Goal: Task Accomplishment & Management: Complete application form

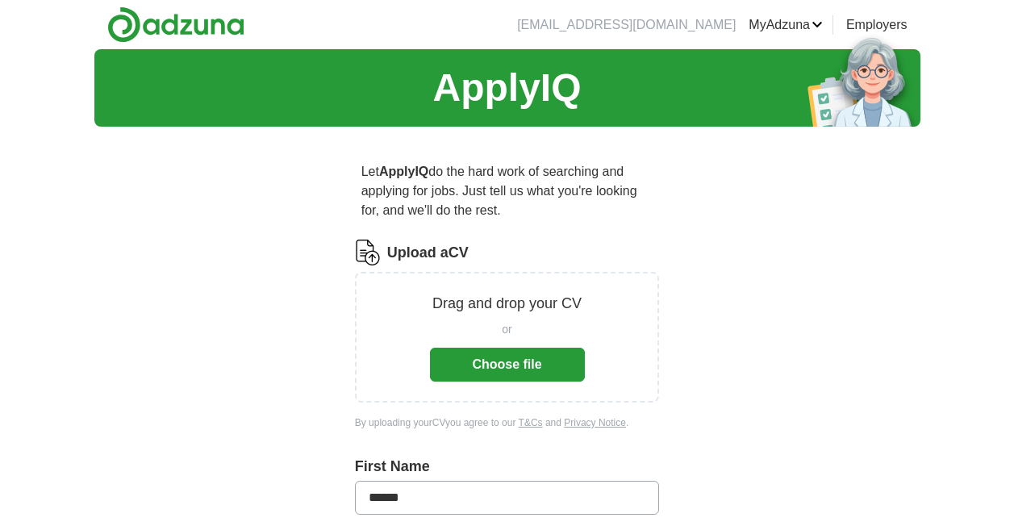
click at [786, 28] on link "MyAdzuna" at bounding box center [785, 24] width 74 height 19
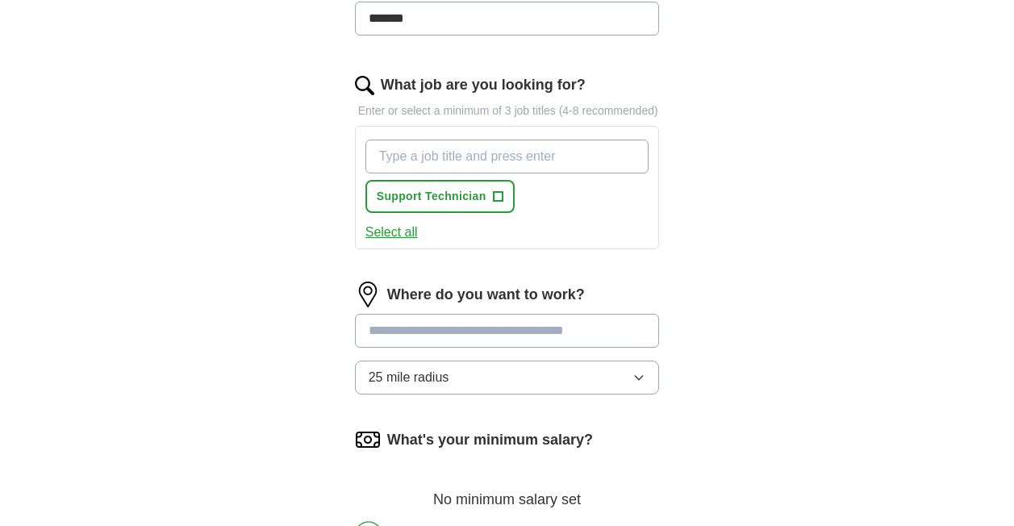
scroll to position [549, 0]
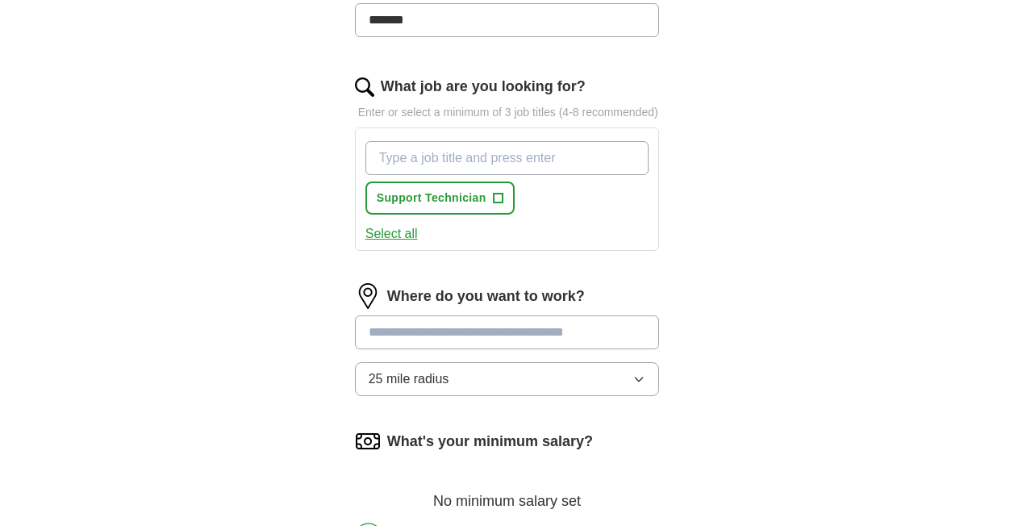
click at [641, 391] on button "25 mile radius" at bounding box center [507, 379] width 305 height 34
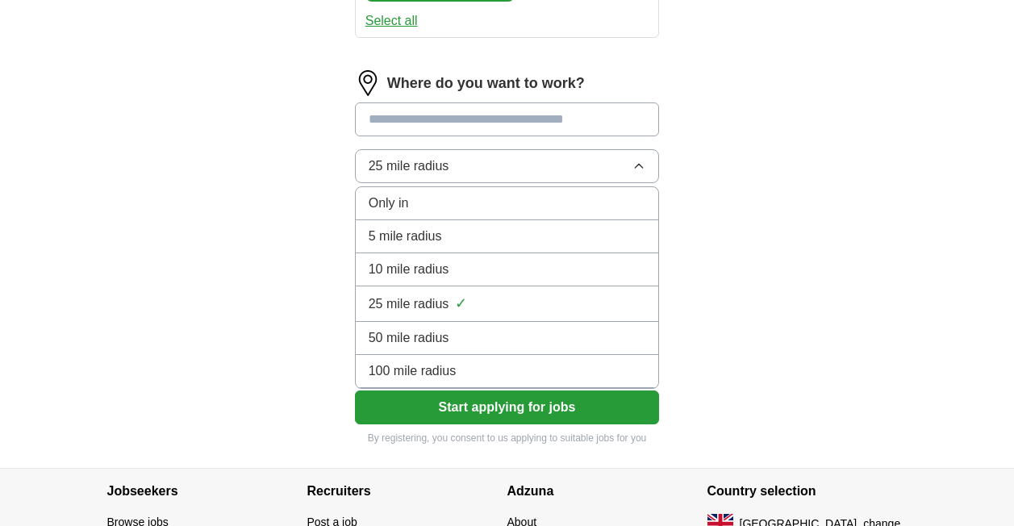
scroll to position [760, 0]
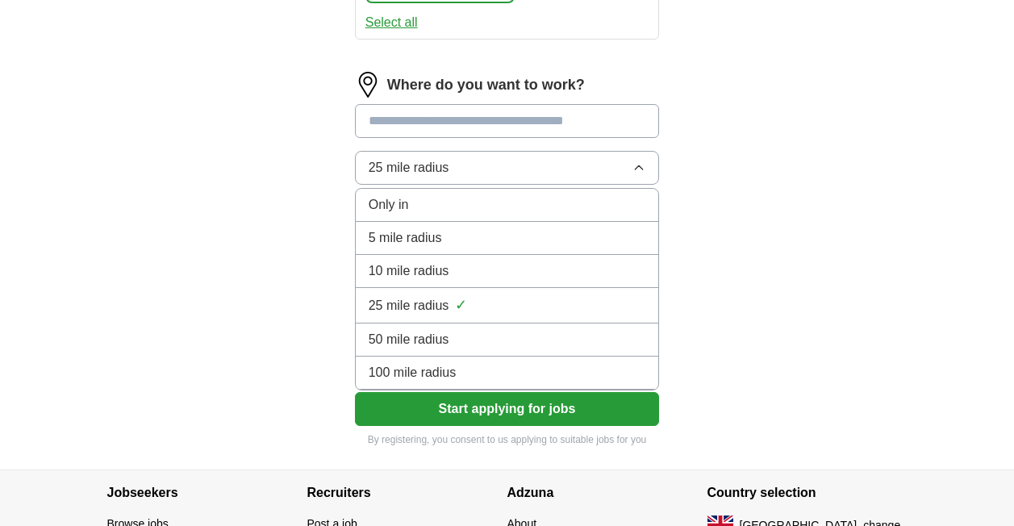
click at [597, 375] on div "100 mile radius" at bounding box center [507, 372] width 277 height 19
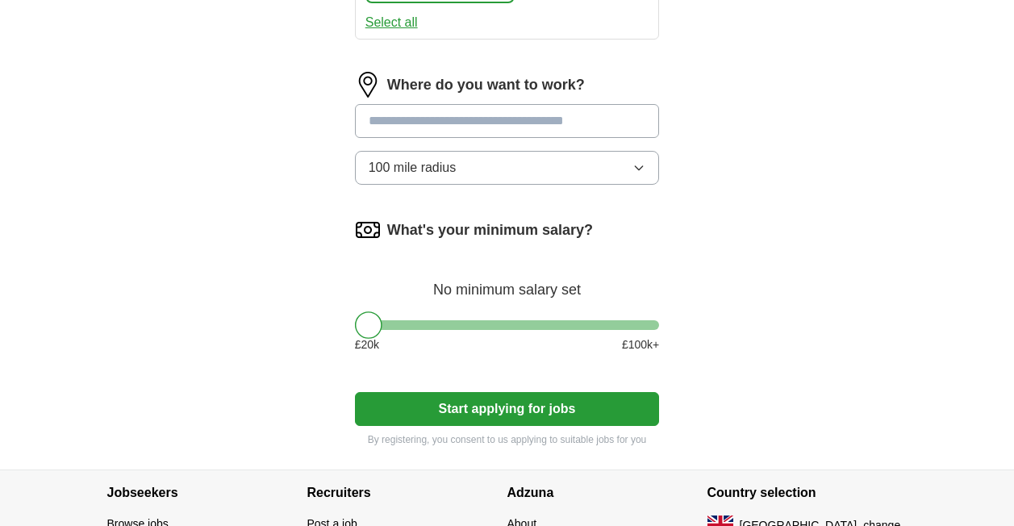
click at [519, 129] on input at bounding box center [507, 121] width 305 height 34
click at [502, 123] on input "**********" at bounding box center [507, 121] width 305 height 34
click at [506, 131] on input "********" at bounding box center [507, 121] width 305 height 34
click at [501, 120] on input "********" at bounding box center [507, 121] width 305 height 34
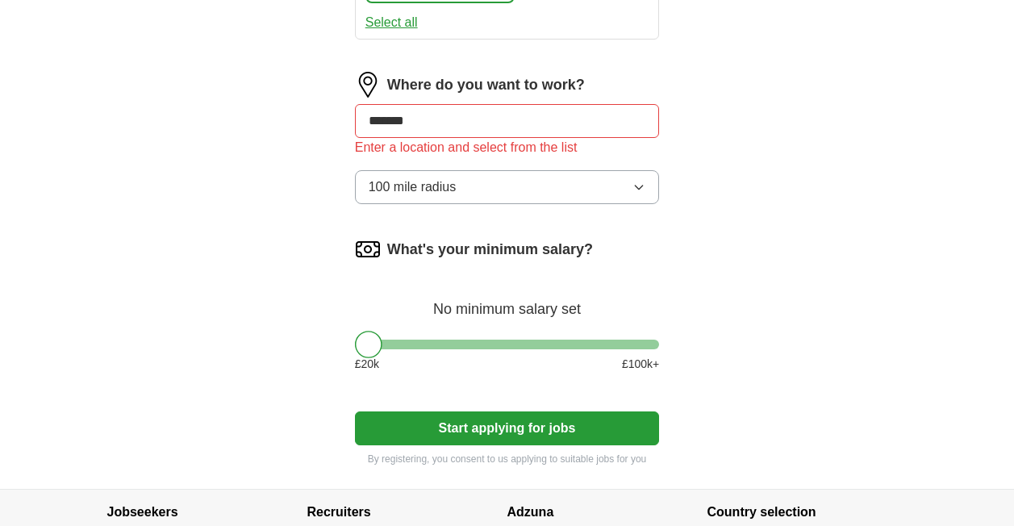
click at [477, 127] on input "*******" at bounding box center [507, 121] width 305 height 34
type input "******"
click at [463, 123] on input "******" at bounding box center [507, 121] width 305 height 34
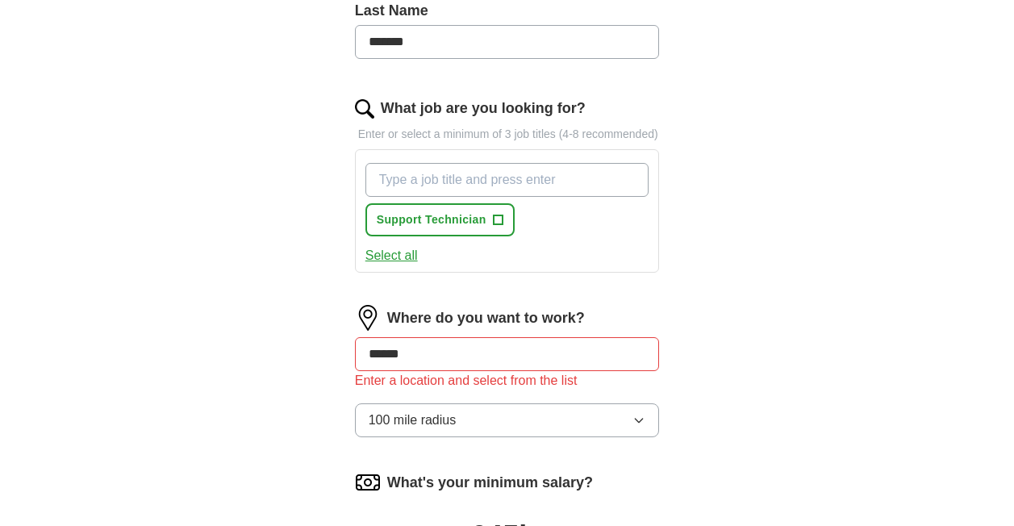
scroll to position [527, 0]
click at [496, 182] on input "What job are you looking for?" at bounding box center [507, 181] width 284 height 34
type input "3rd line support"
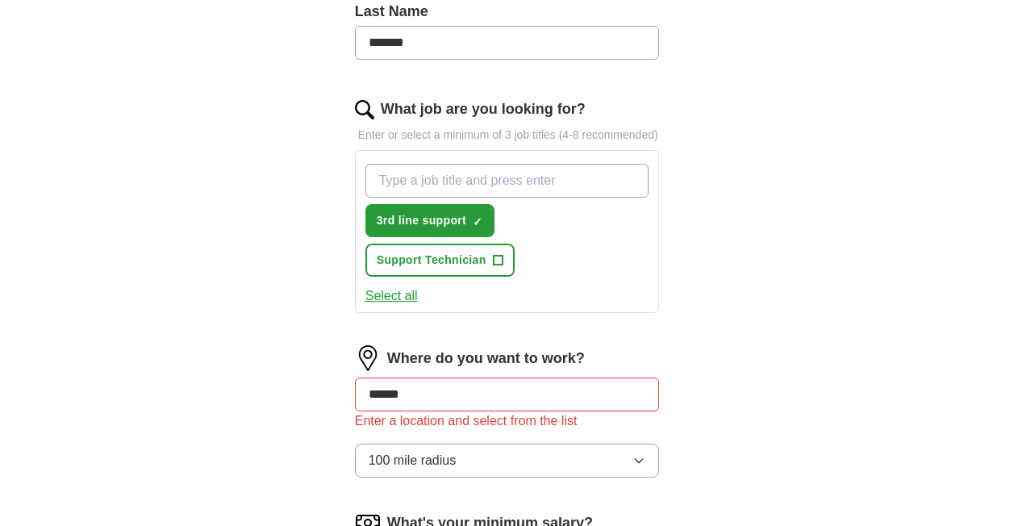
click at [494, 172] on input "What job are you looking for?" at bounding box center [507, 181] width 284 height 34
click at [512, 185] on input "What job are you looking for?" at bounding box center [507, 181] width 284 height 34
type input "system engineer"
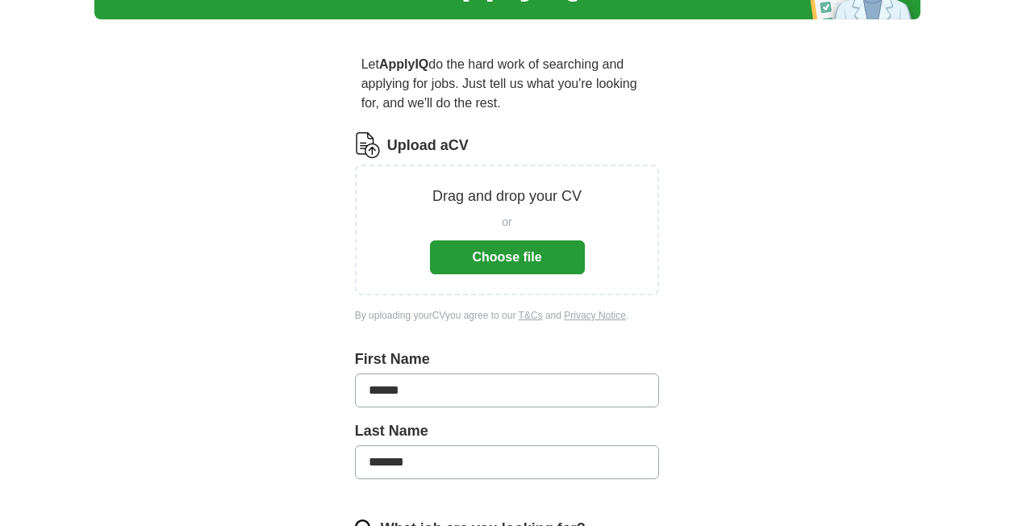
scroll to position [106, 0]
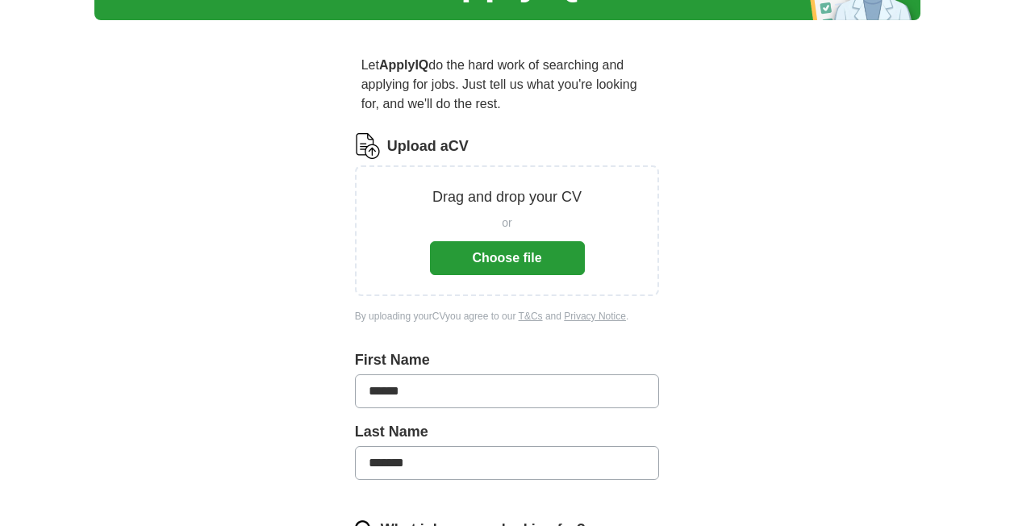
click at [540, 267] on button "Choose file" at bounding box center [507, 258] width 155 height 34
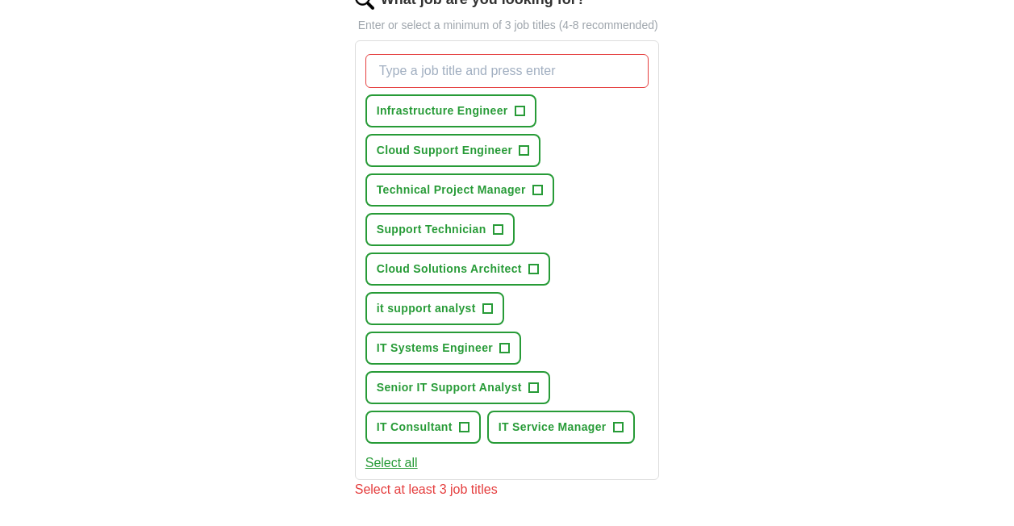
scroll to position [575, 0]
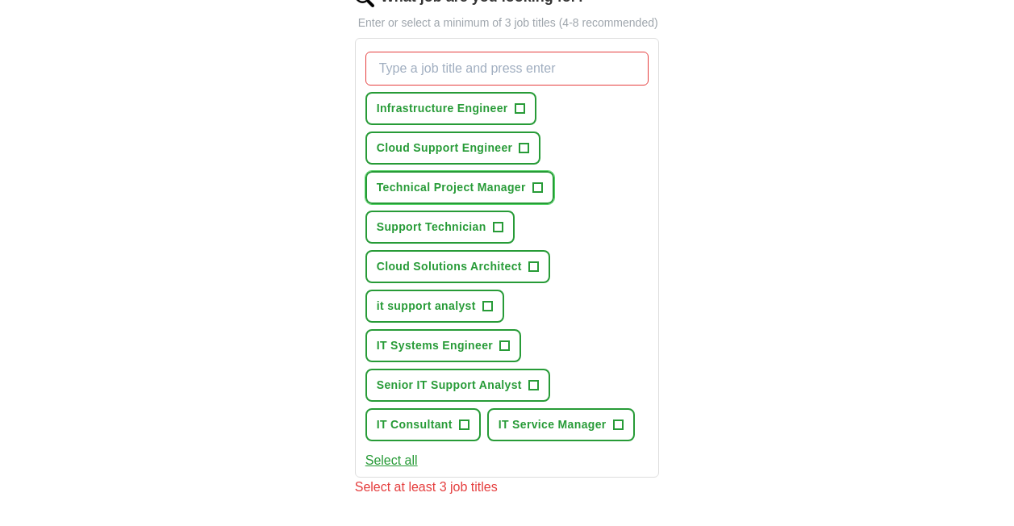
click at [537, 187] on span "+" at bounding box center [537, 187] width 10 height 13
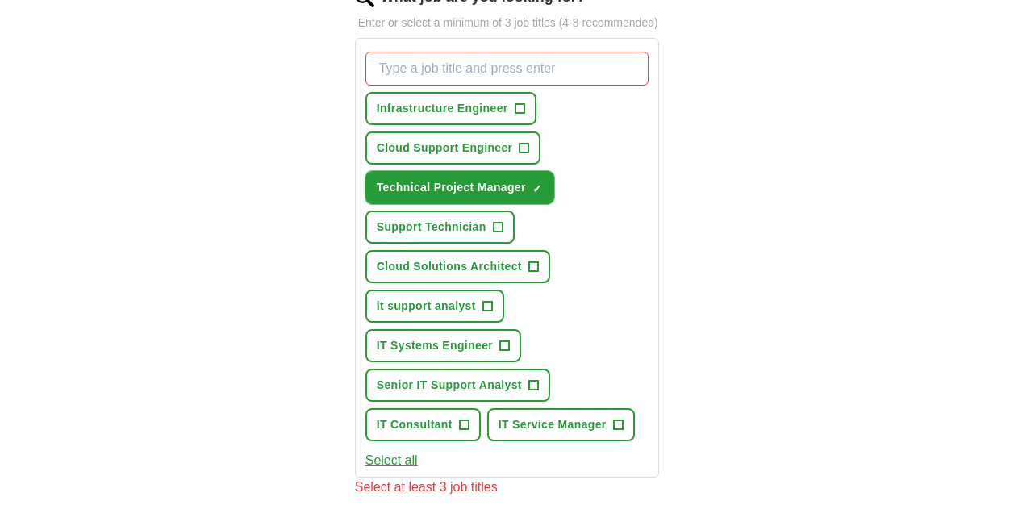
click at [535, 196] on button "Technical Project Manager ✓ ×" at bounding box center [459, 187] width 189 height 33
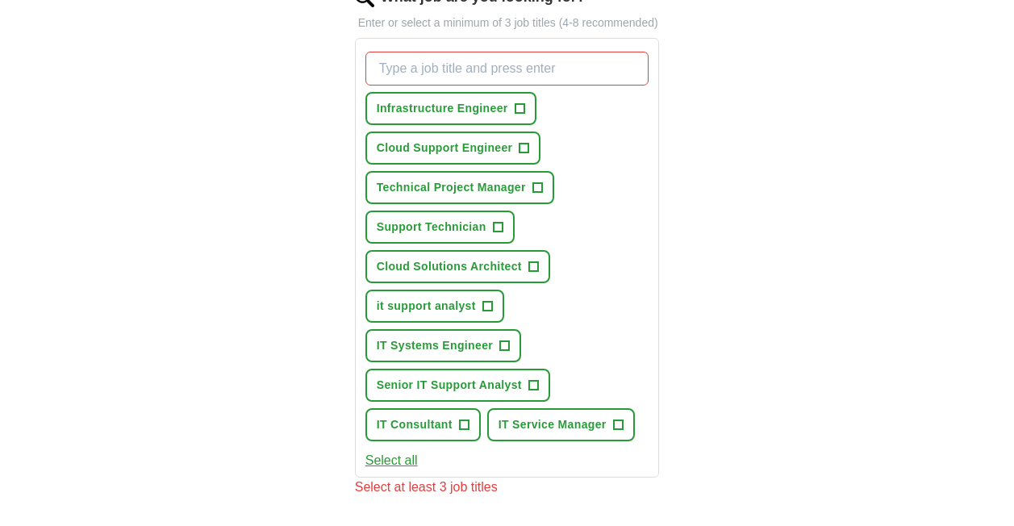
click at [513, 152] on button "Cloud Support Engineer +" at bounding box center [453, 147] width 176 height 33
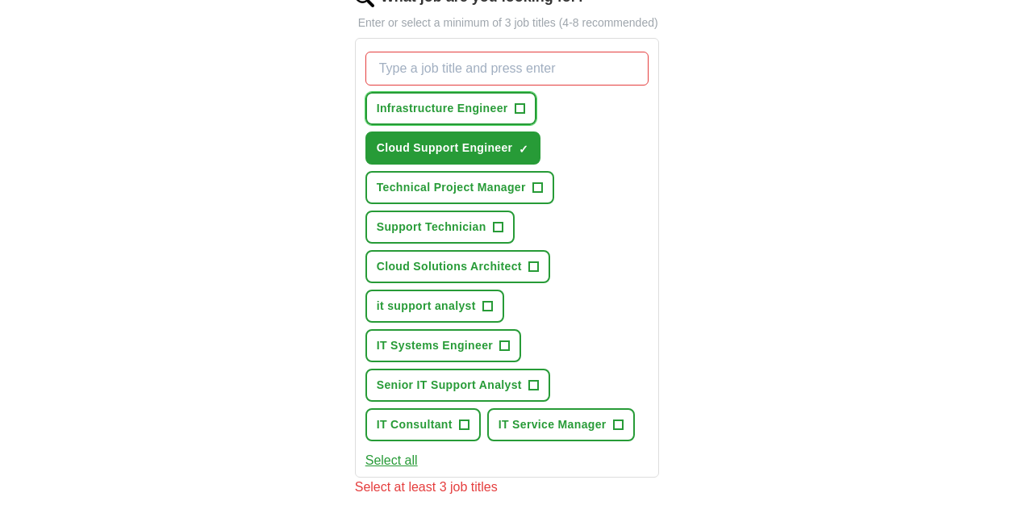
click at [516, 118] on button "Infrastructure Engineer +" at bounding box center [450, 108] width 171 height 33
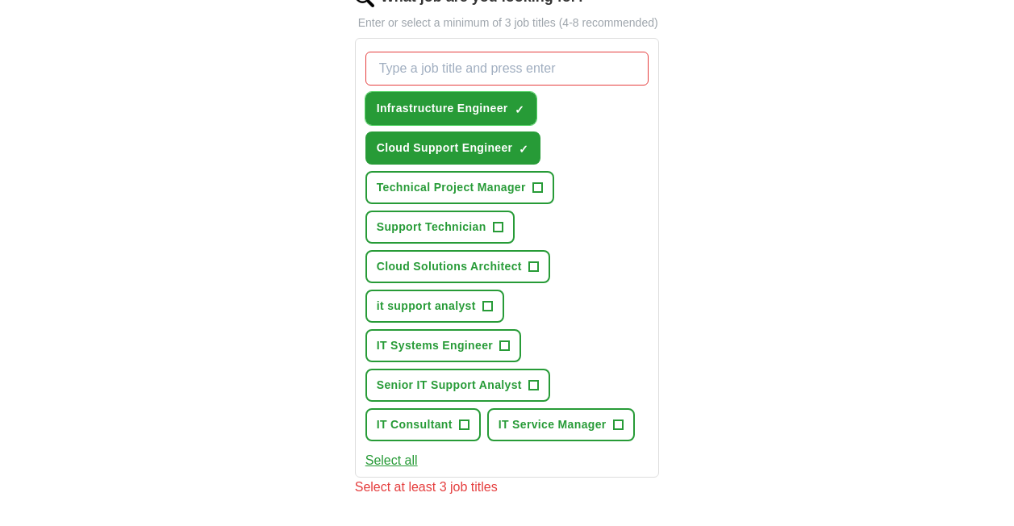
click at [489, 231] on button "Support Technician +" at bounding box center [439, 226] width 149 height 33
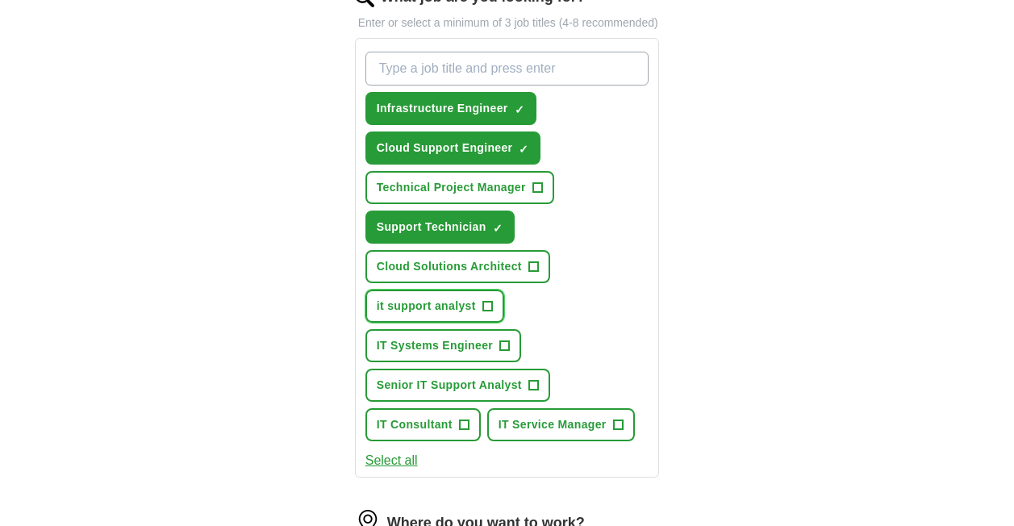
click at [460, 309] on span "it support analyst" at bounding box center [426, 306] width 99 height 17
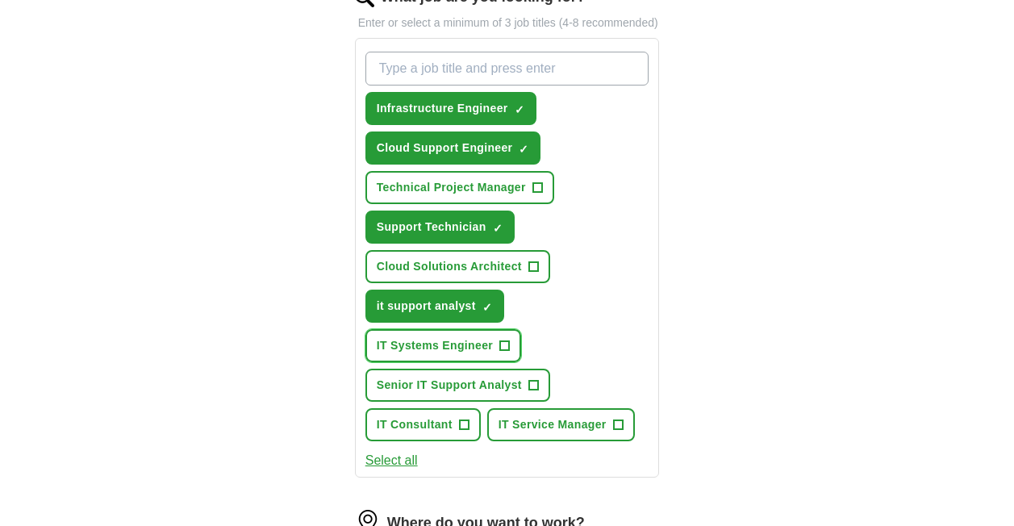
click at [470, 348] on span "IT Systems Engineer" at bounding box center [435, 345] width 116 height 17
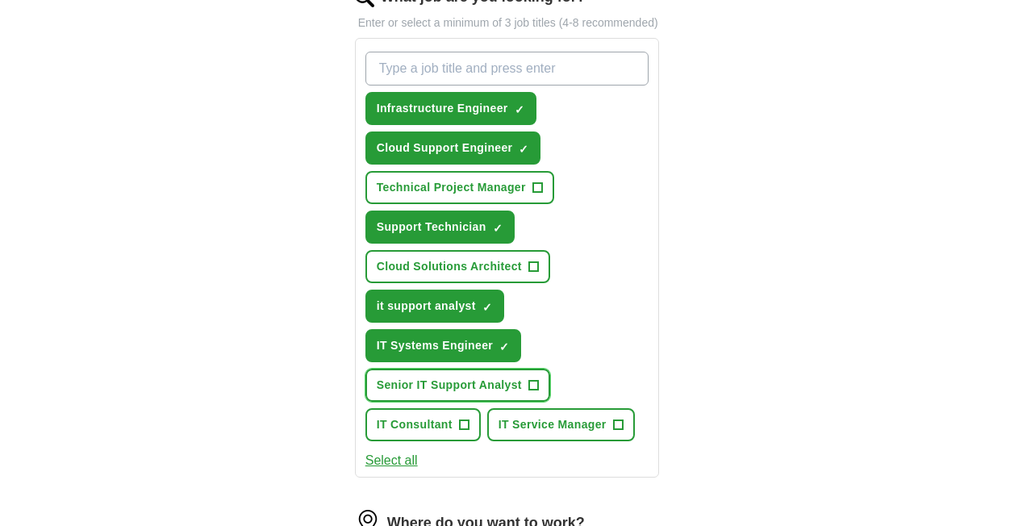
click at [484, 385] on span "Senior IT Support Analyst" at bounding box center [449, 385] width 145 height 17
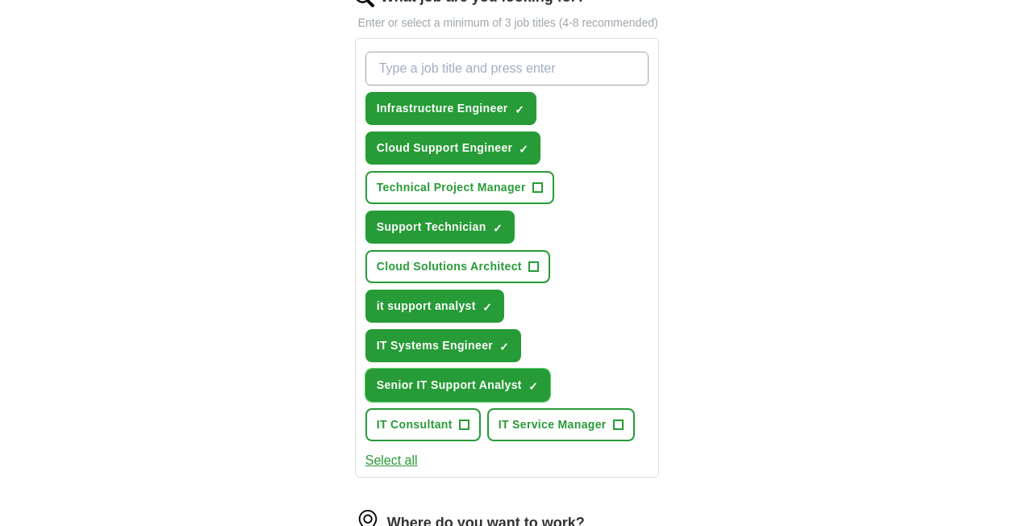
click at [569, 440] on button "IT Service Manager +" at bounding box center [561, 424] width 148 height 33
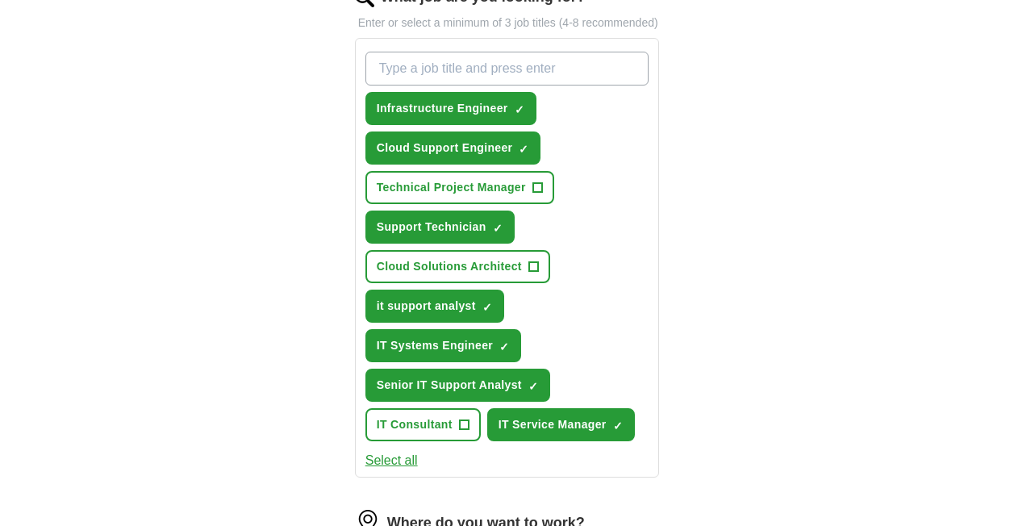
click at [426, 435] on button "IT Consultant +" at bounding box center [422, 424] width 115 height 33
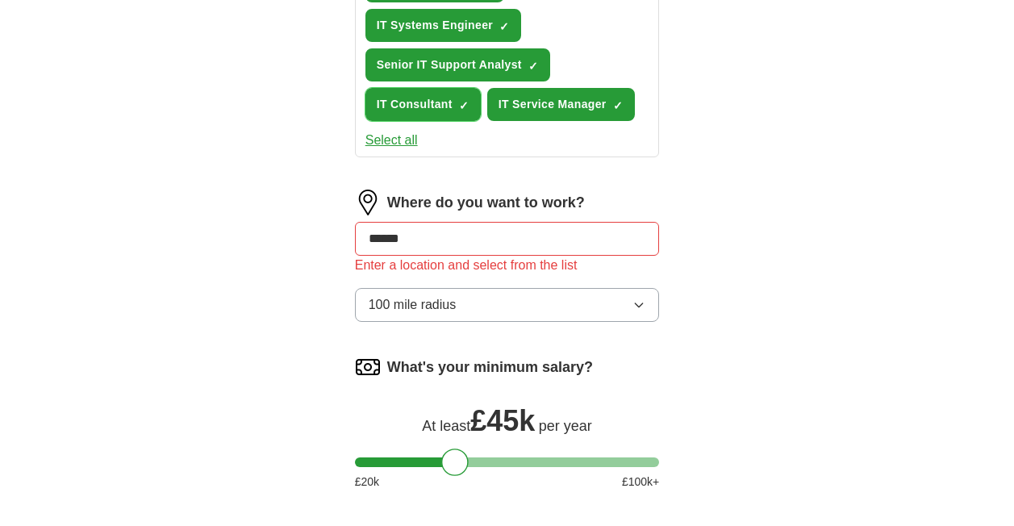
scroll to position [898, 0]
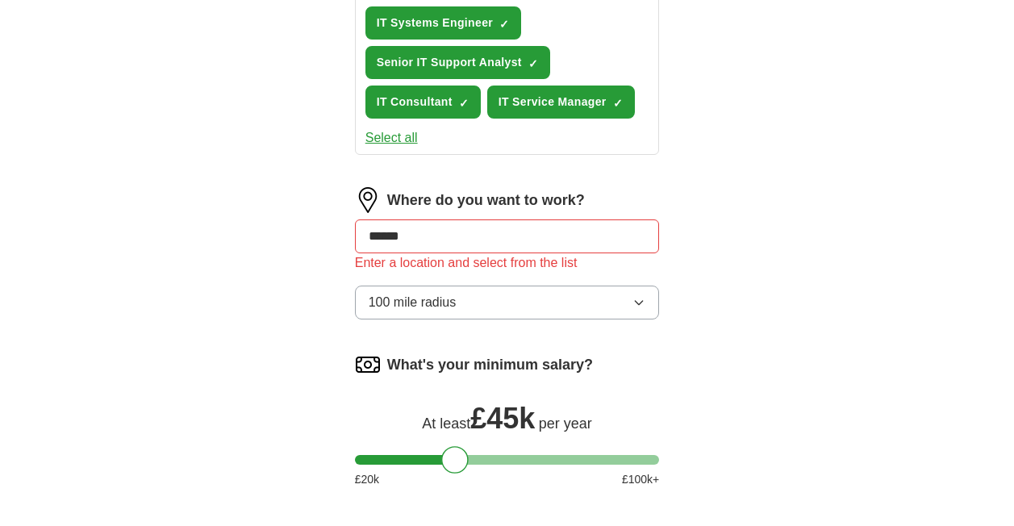
click at [460, 238] on input "******" at bounding box center [507, 236] width 305 height 34
type input "*"
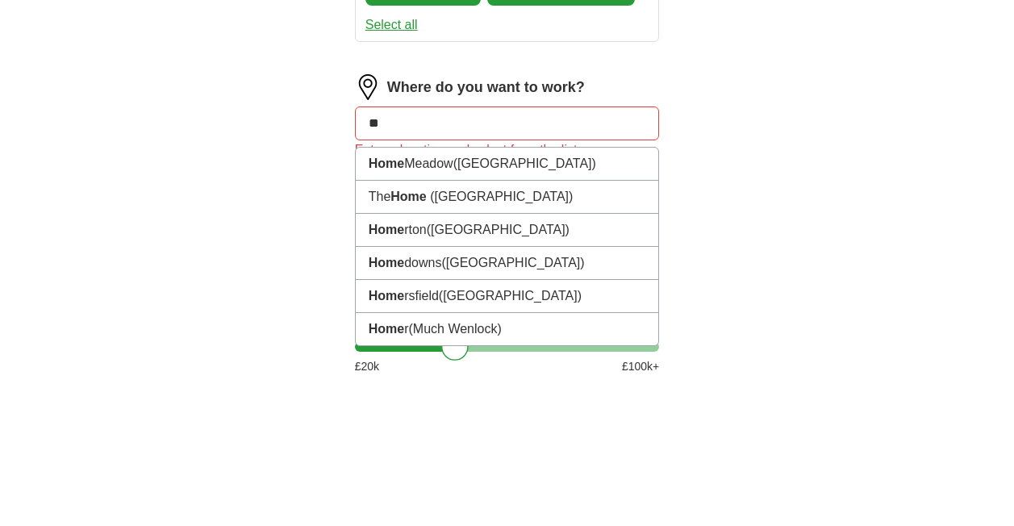
type input "*"
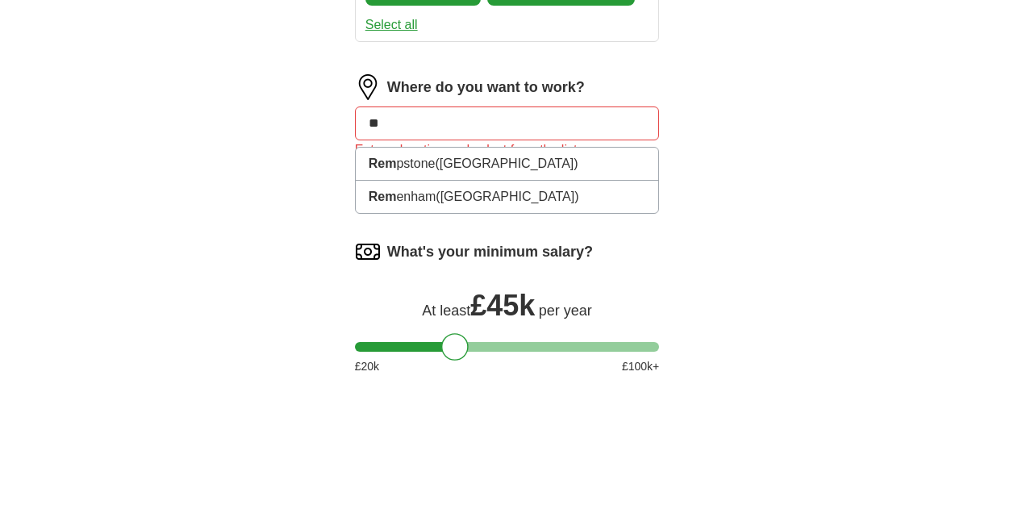
type input "*"
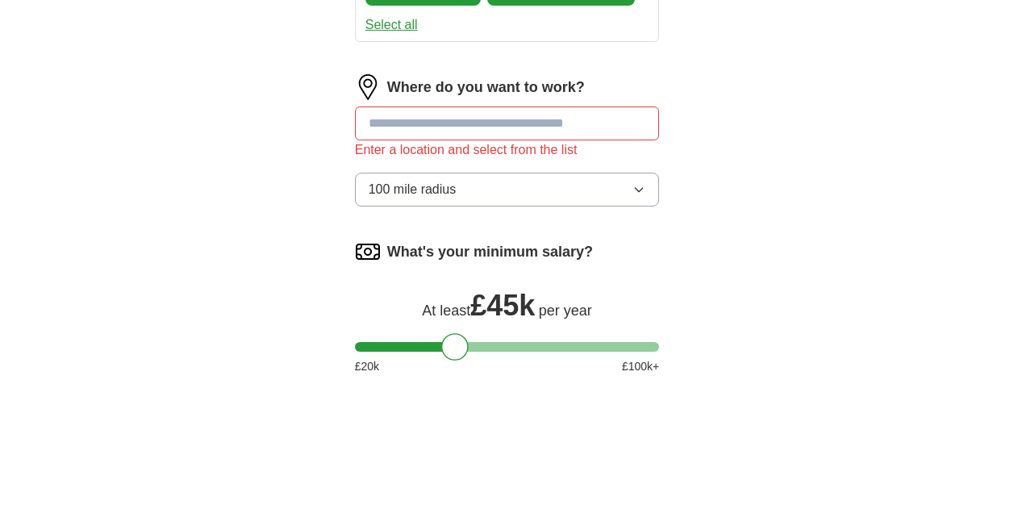
type input "*"
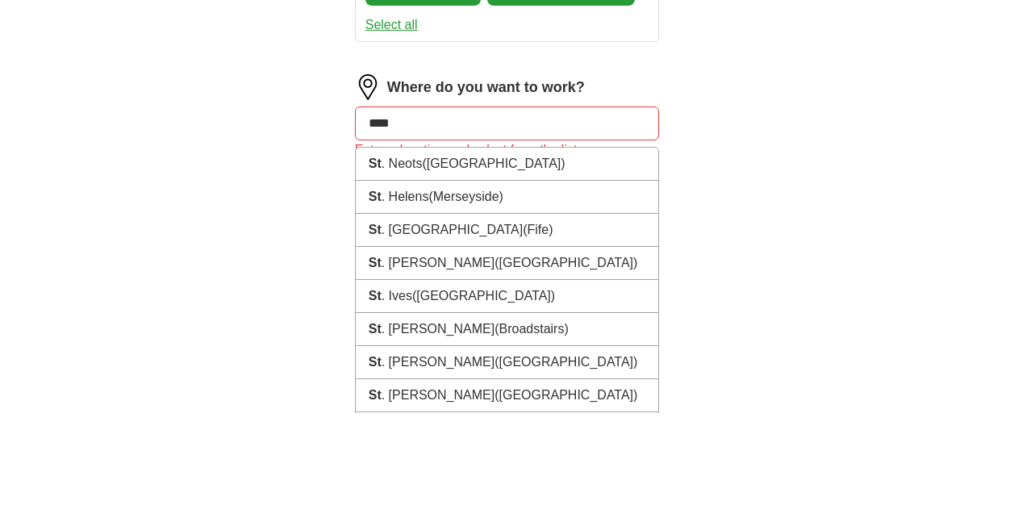
type input "*****"
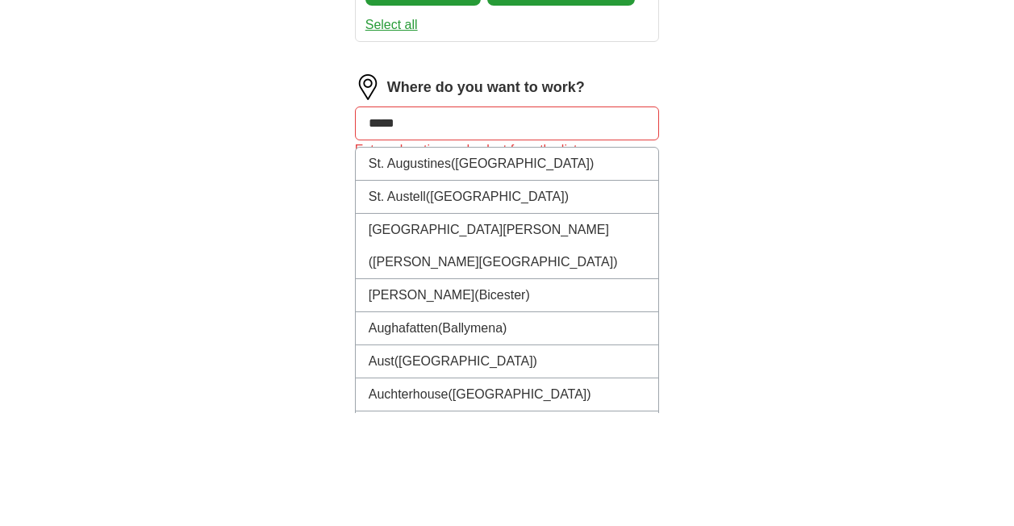
click at [477, 323] on li "[GEOGRAPHIC_DATA] ([GEOGRAPHIC_DATA])" at bounding box center [507, 310] width 303 height 33
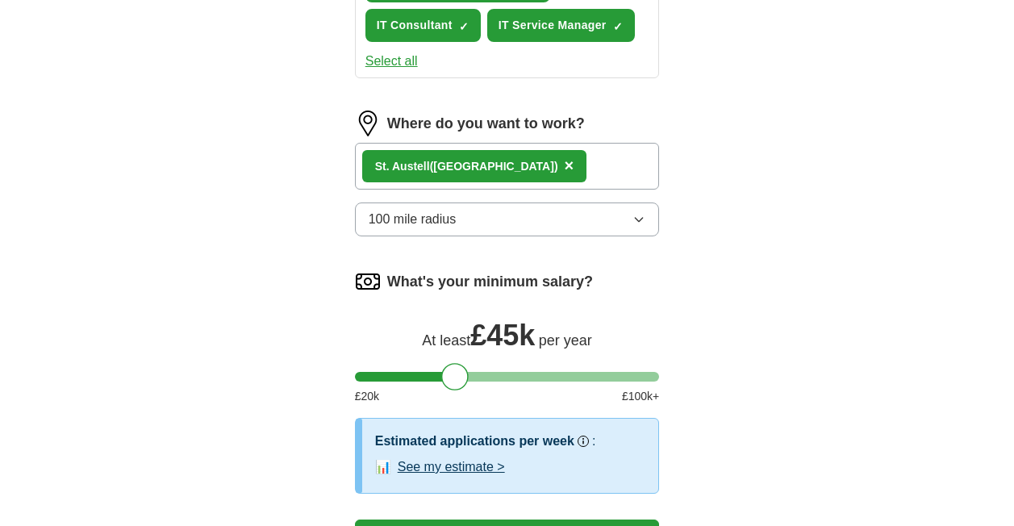
scroll to position [978, 0]
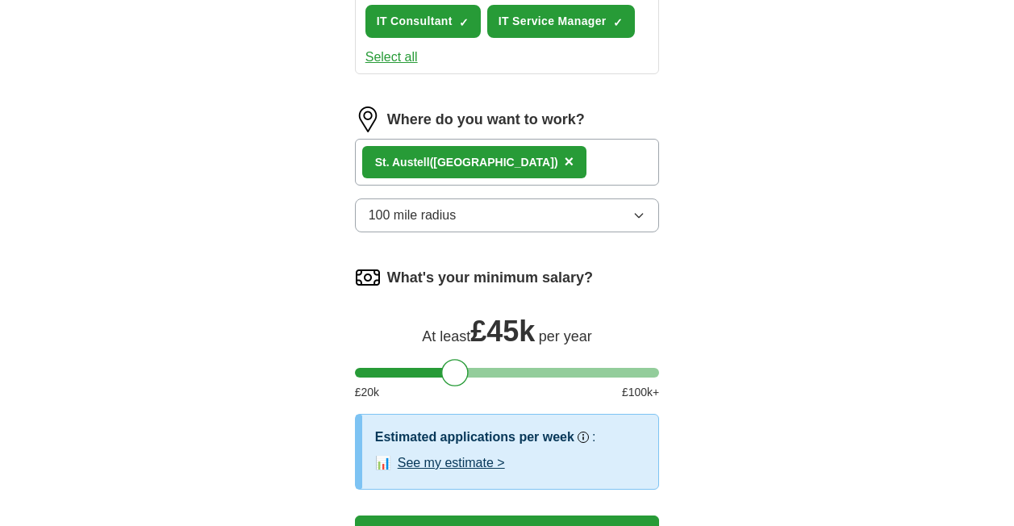
click at [642, 223] on button "100 mile radius" at bounding box center [507, 215] width 305 height 34
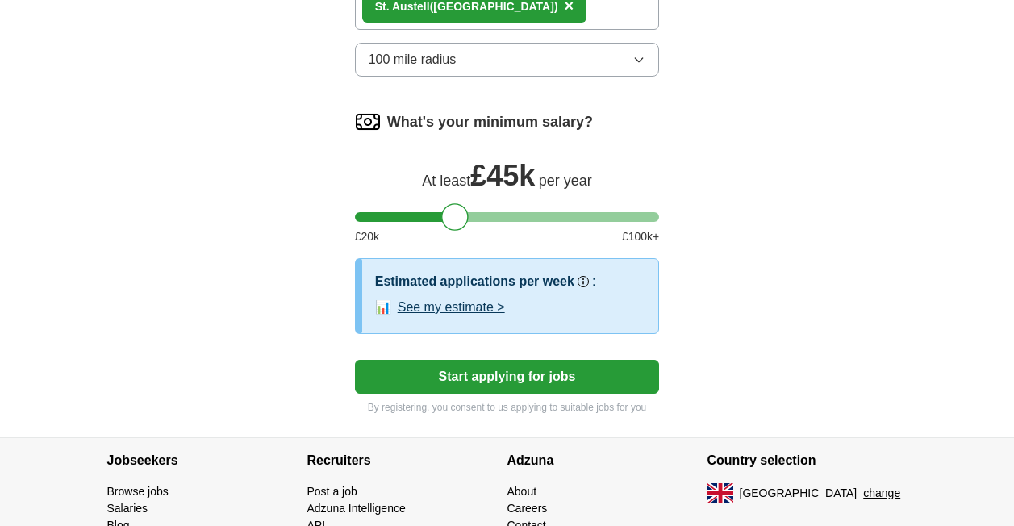
scroll to position [1133, 0]
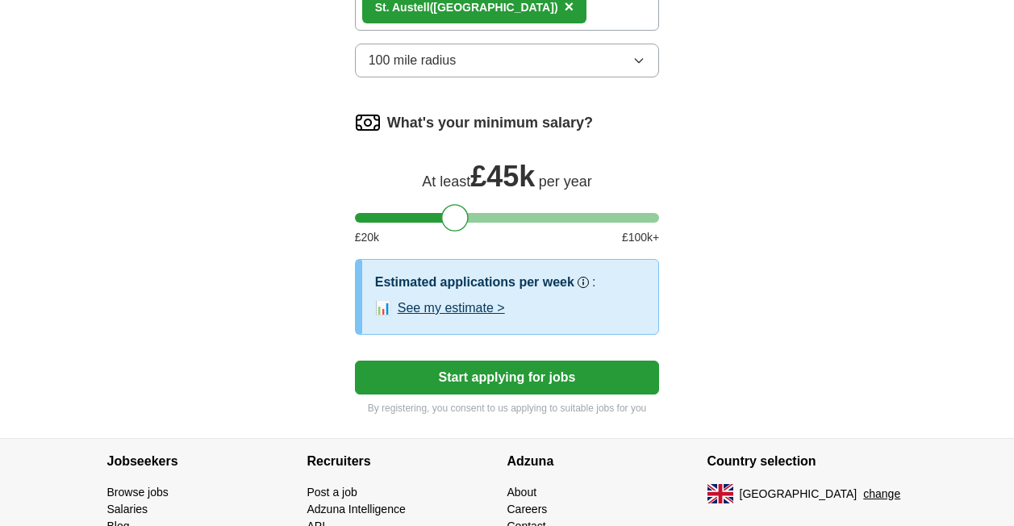
click at [476, 311] on button "See my estimate >" at bounding box center [451, 307] width 107 height 19
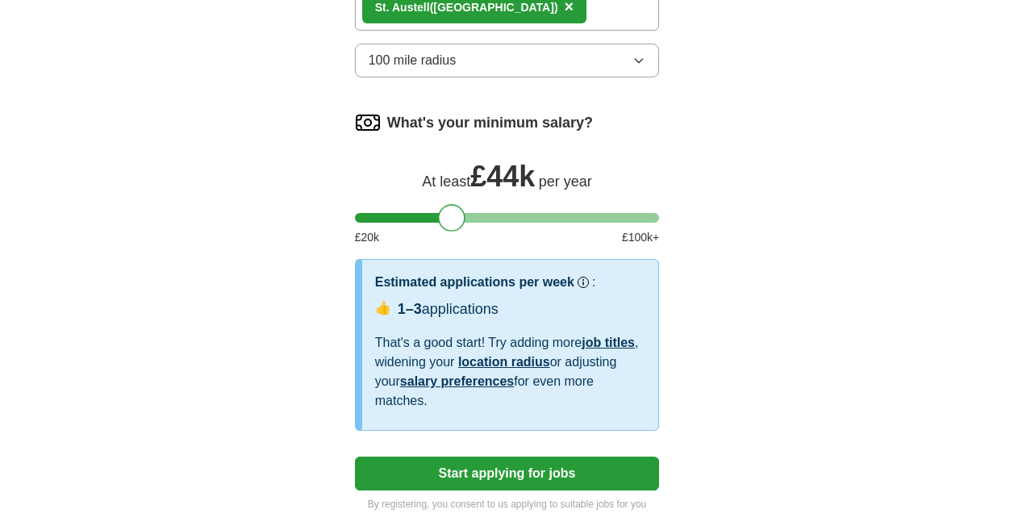
click at [595, 476] on button "Start applying for jobs" at bounding box center [507, 473] width 305 height 34
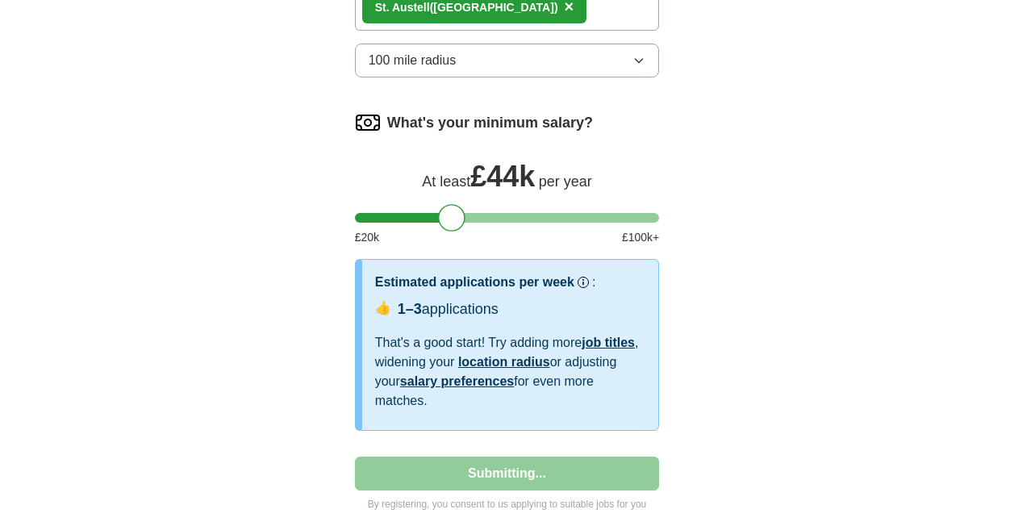
select select "**"
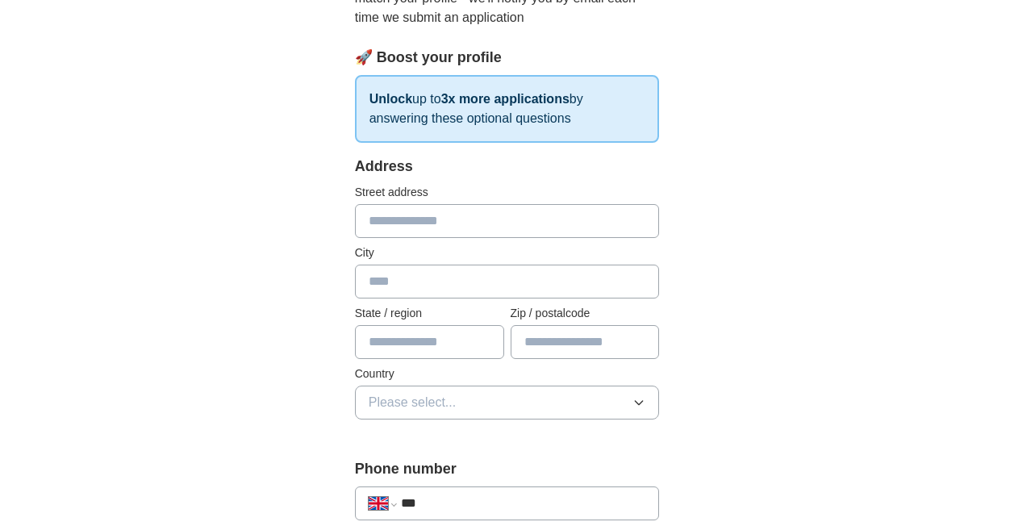
scroll to position [214, 0]
click at [550, 287] on input "text" at bounding box center [507, 281] width 305 height 34
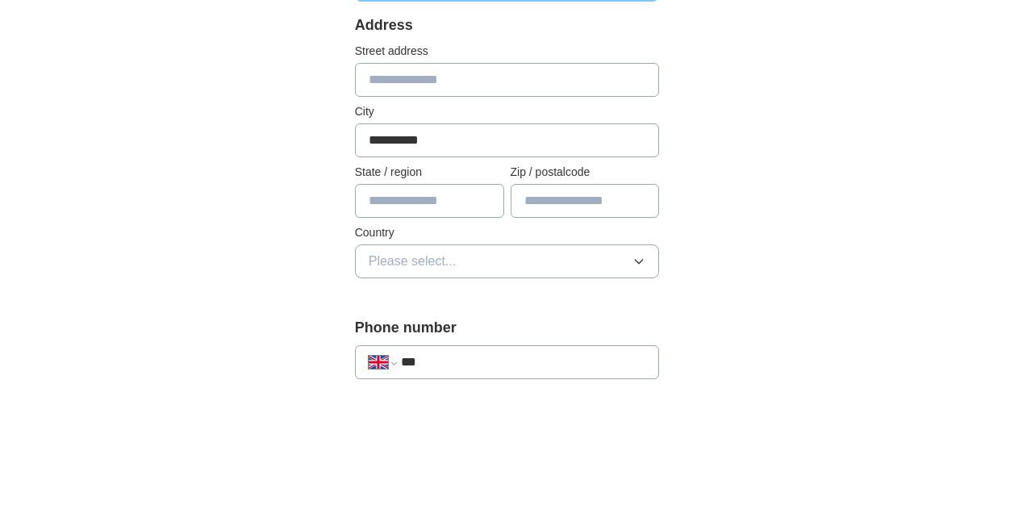
type input "**********"
click at [466, 351] on input "text" at bounding box center [429, 342] width 149 height 34
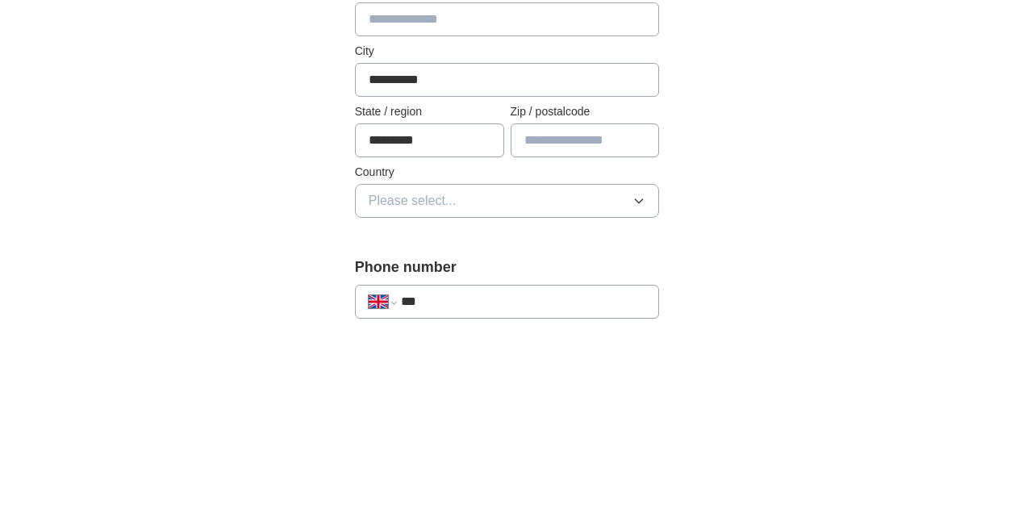
type input "********"
click at [607, 333] on input "text" at bounding box center [584, 342] width 149 height 34
type input "********"
click at [629, 417] on button "Please select..." at bounding box center [507, 402] width 305 height 34
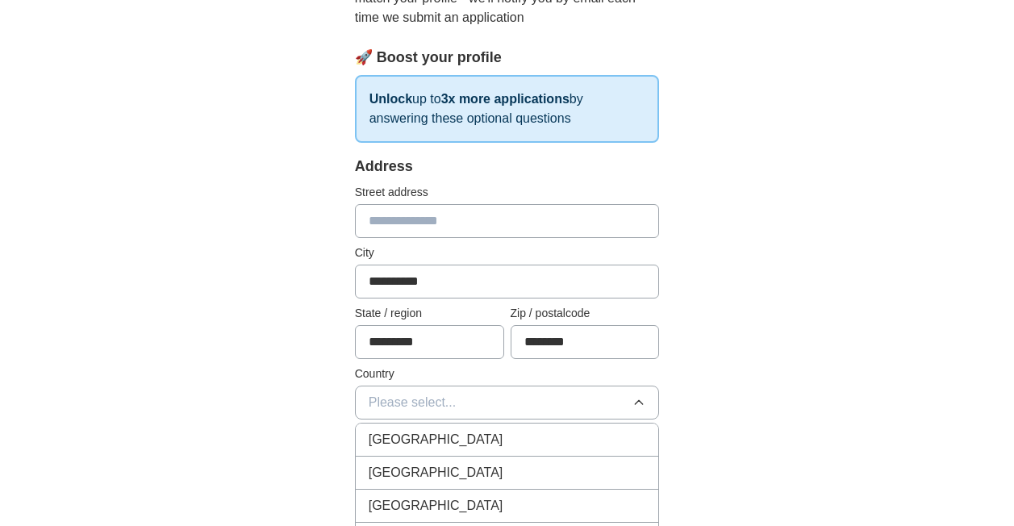
click at [483, 456] on li "[GEOGRAPHIC_DATA]" at bounding box center [507, 439] width 303 height 33
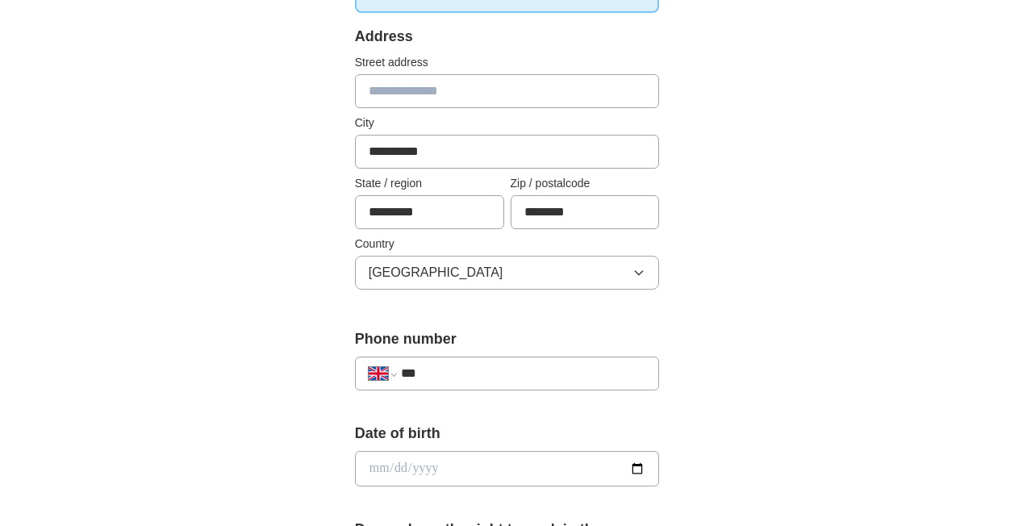
scroll to position [343, 0]
click at [551, 383] on input "***" at bounding box center [523, 374] width 245 height 19
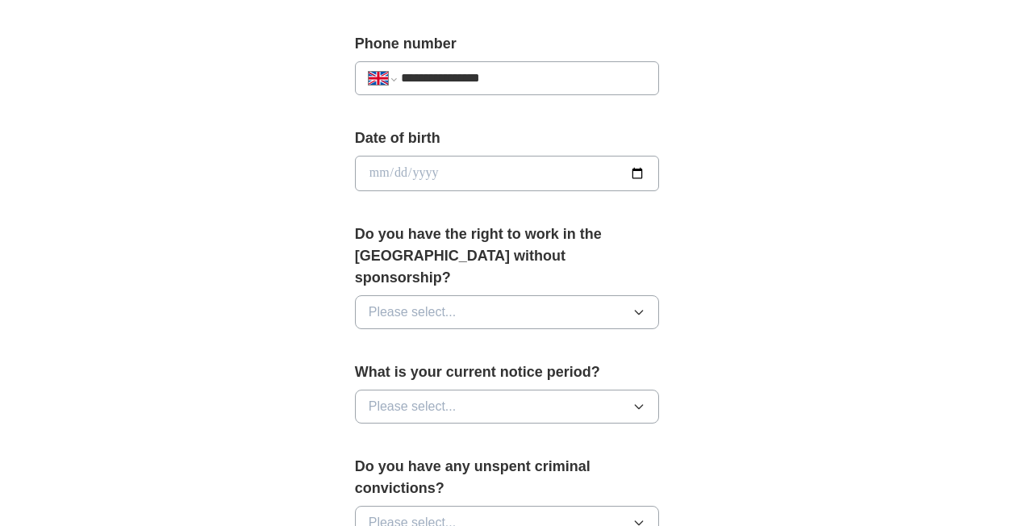
scroll to position [640, 0]
type input "**********"
click at [635, 302] on button "Please select..." at bounding box center [507, 311] width 305 height 34
click at [566, 339] on div "Yes" at bounding box center [507, 348] width 277 height 19
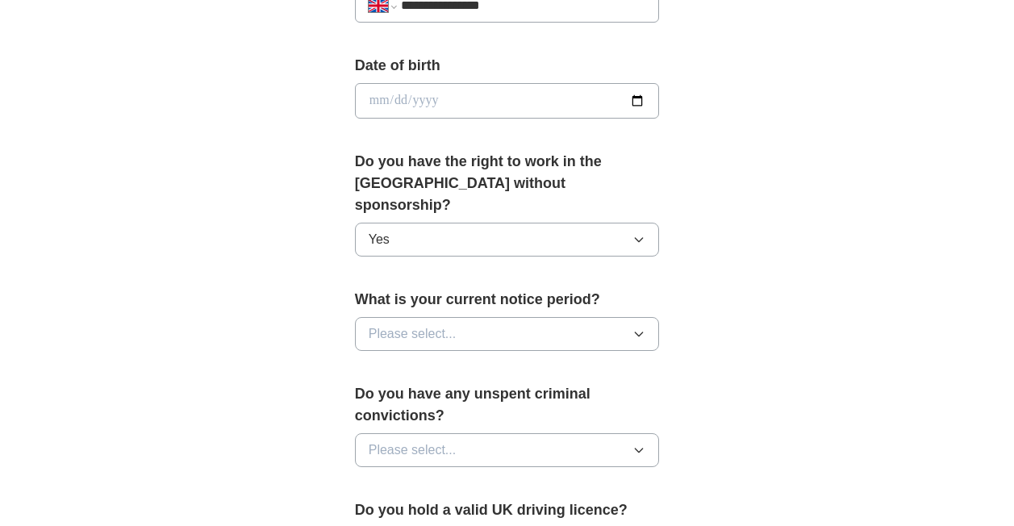
scroll to position [709, 0]
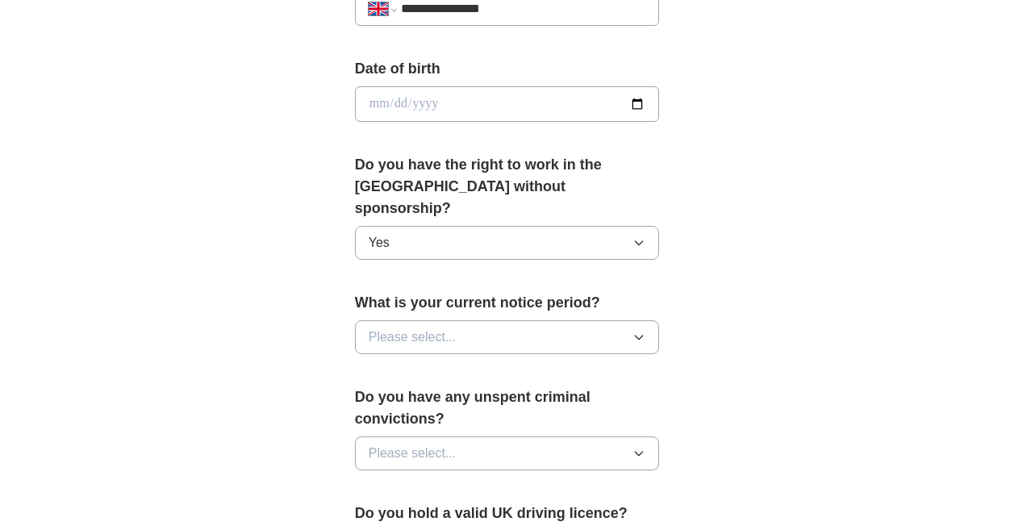
click at [626, 321] on button "Please select..." at bounding box center [507, 337] width 305 height 34
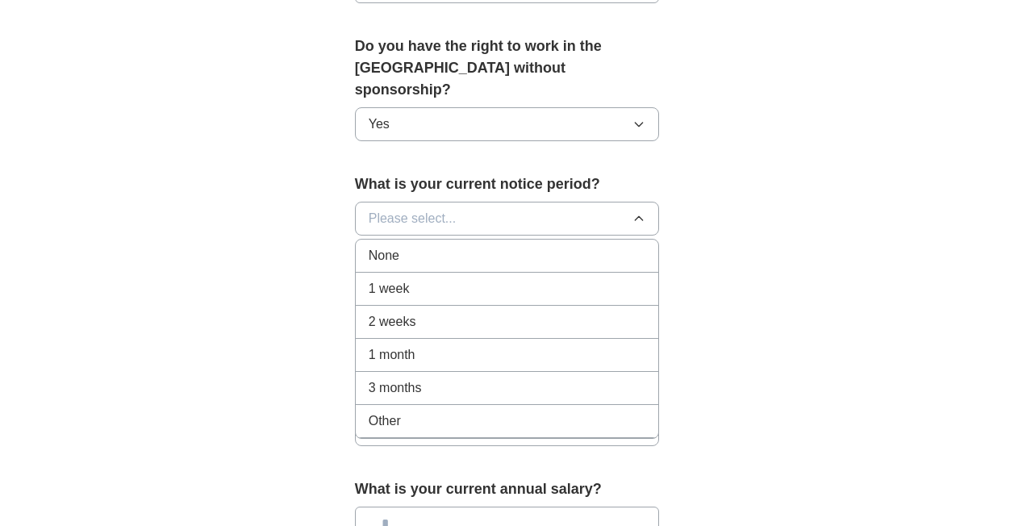
scroll to position [828, 0]
click at [609, 242] on li "None" at bounding box center [507, 255] width 303 height 33
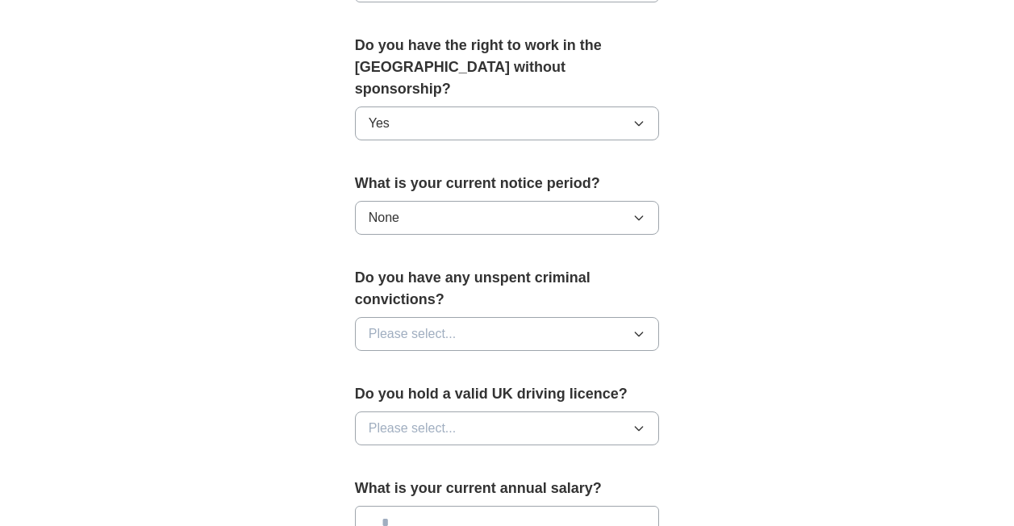
click at [629, 323] on button "Please select..." at bounding box center [507, 334] width 305 height 34
click at [634, 394] on div "No" at bounding box center [507, 403] width 277 height 19
click at [637, 412] on button "Please select..." at bounding box center [507, 428] width 305 height 34
click at [603, 456] on div "Yes" at bounding box center [507, 465] width 277 height 19
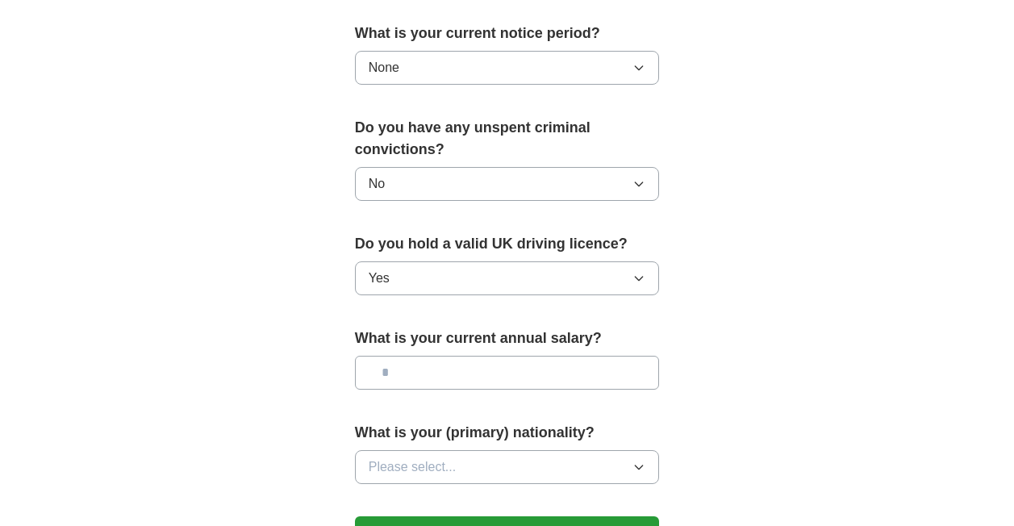
scroll to position [975, 0]
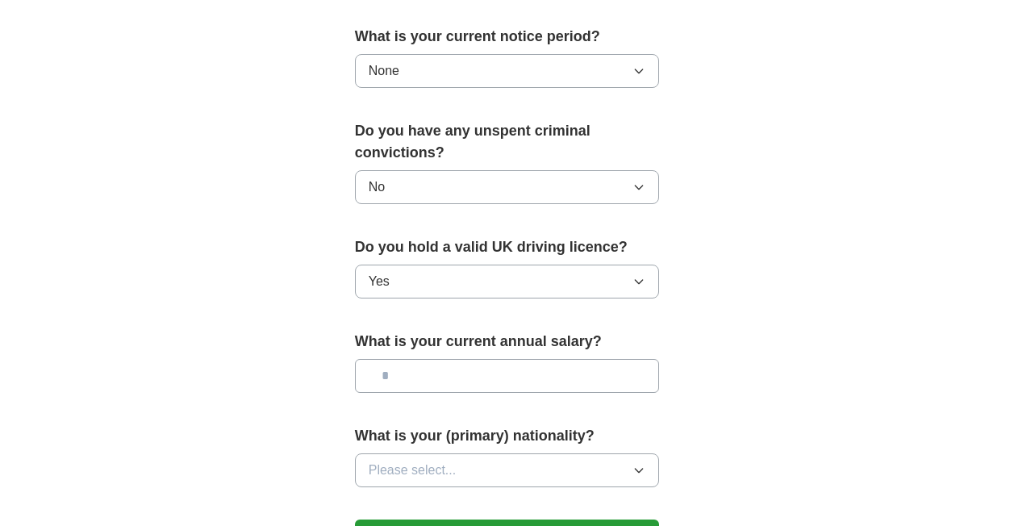
click at [592, 361] on input "text" at bounding box center [507, 376] width 305 height 34
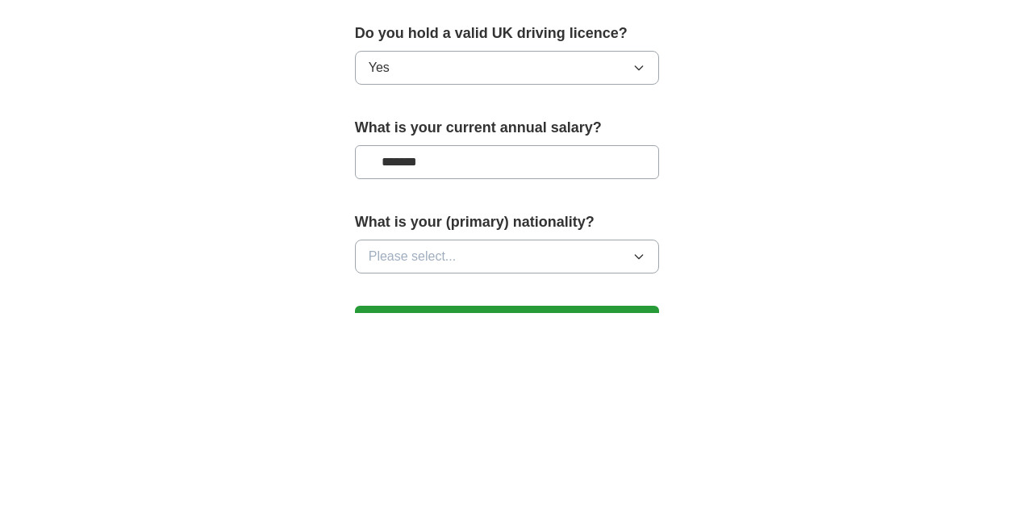
type input "*******"
click at [634, 463] on button "Please select..." at bounding box center [507, 470] width 305 height 34
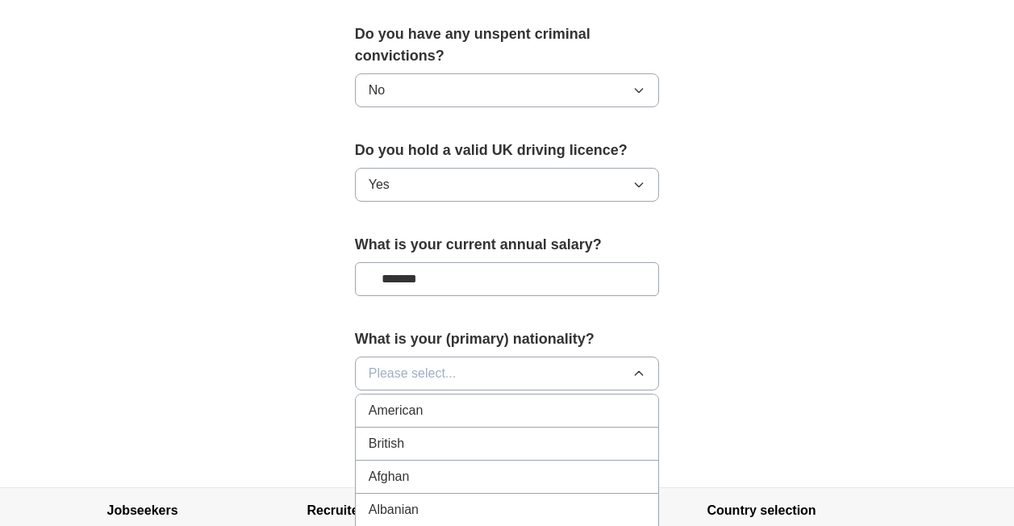
scroll to position [1071, 0]
click at [578, 435] on li "British" at bounding box center [507, 444] width 303 height 33
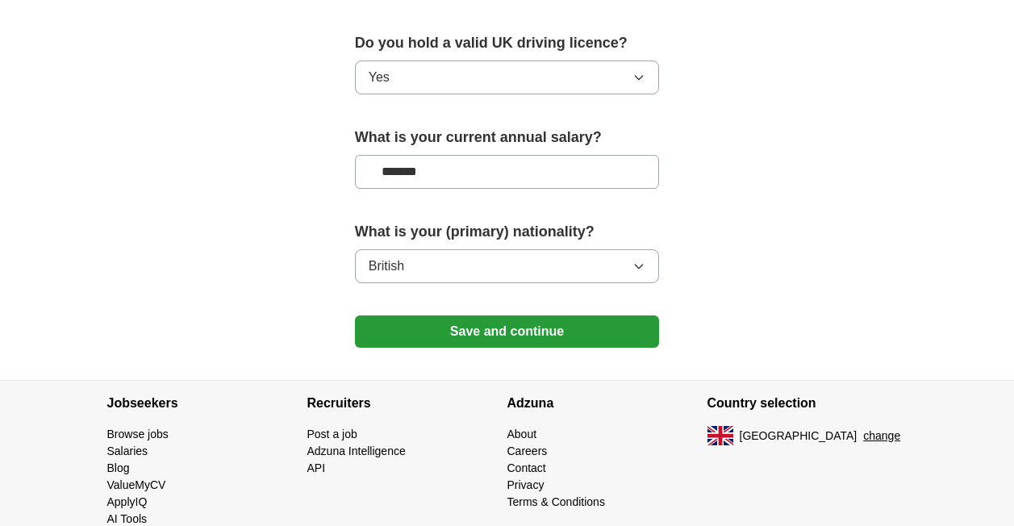
scroll to position [1191, 0]
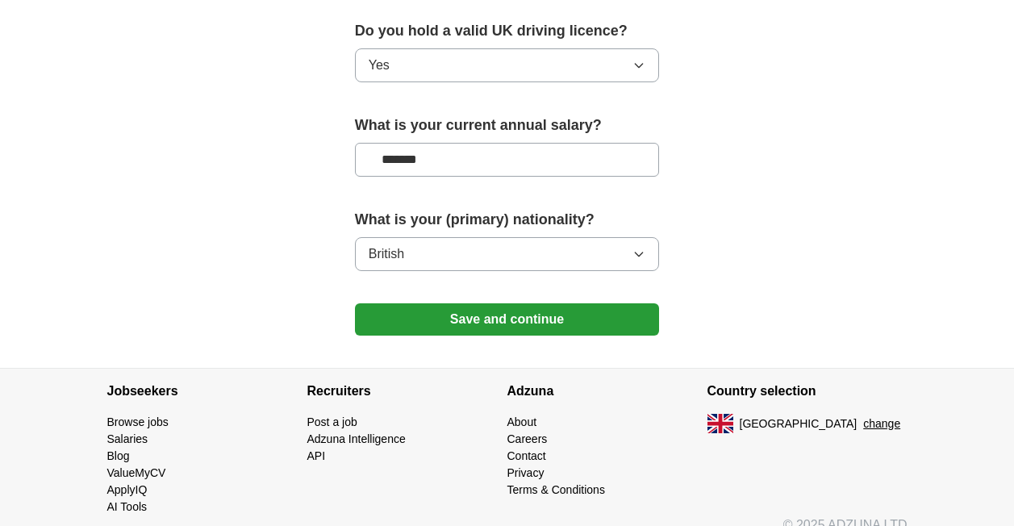
click at [624, 303] on button "Save and continue" at bounding box center [507, 319] width 305 height 32
